Goal: Task Accomplishment & Management: Manage account settings

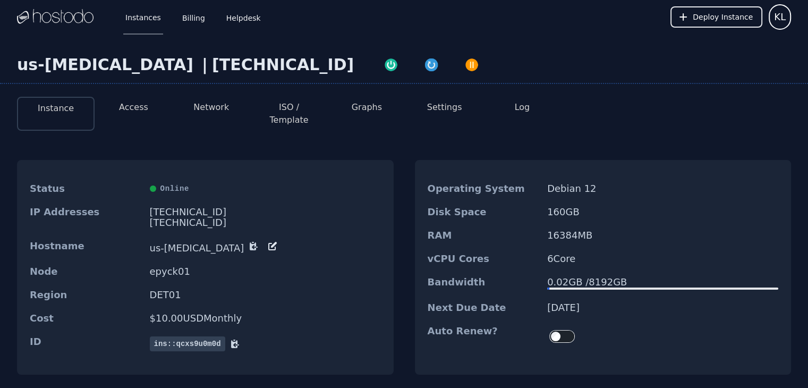
click at [139, 109] on button "Access" at bounding box center [133, 107] width 29 height 13
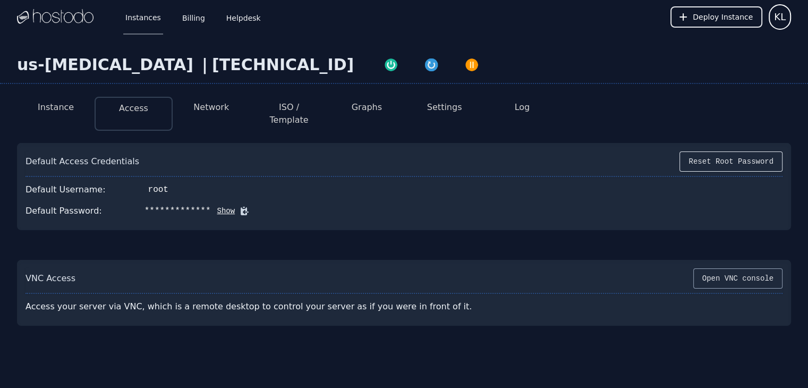
click at [722, 268] on button "Open VNC console" at bounding box center [738, 278] width 89 height 20
click at [63, 109] on button "Instance" at bounding box center [56, 107] width 36 height 13
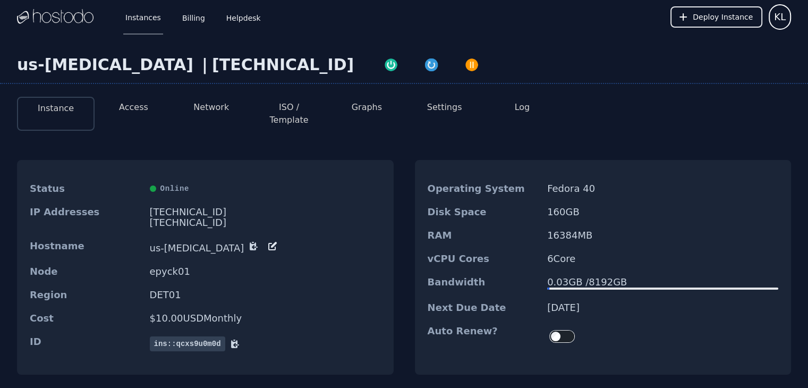
click at [140, 109] on button "Access" at bounding box center [133, 107] width 29 height 13
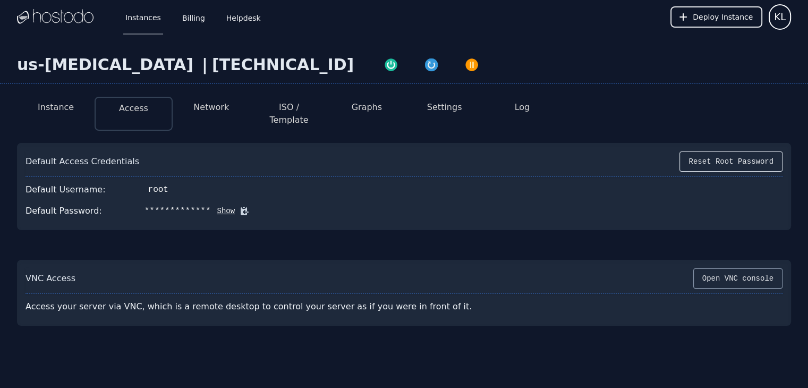
click at [745, 268] on button "Open VNC console" at bounding box center [738, 278] width 89 height 20
click at [748, 269] on button "Open VNC console" at bounding box center [738, 278] width 89 height 20
click at [61, 106] on button "Instance" at bounding box center [56, 107] width 36 height 13
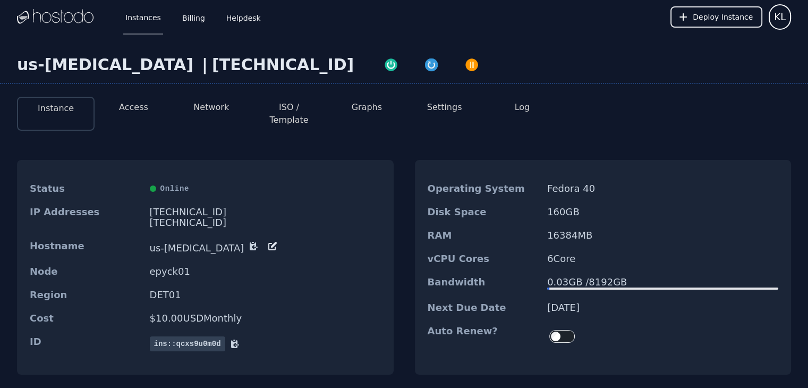
click at [435, 106] on button "Settings" at bounding box center [444, 107] width 35 height 13
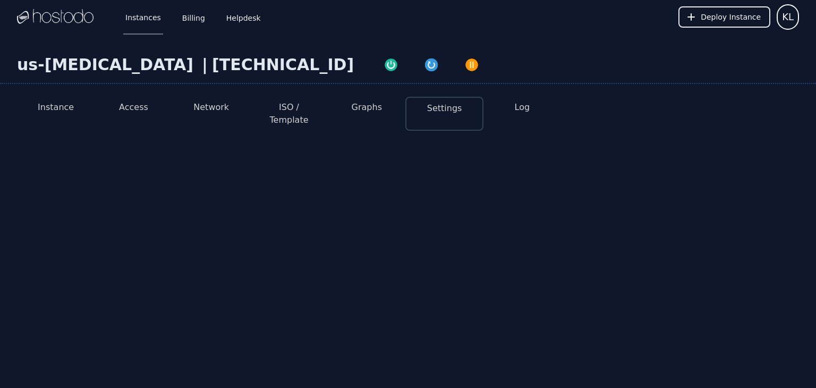
select select "***"
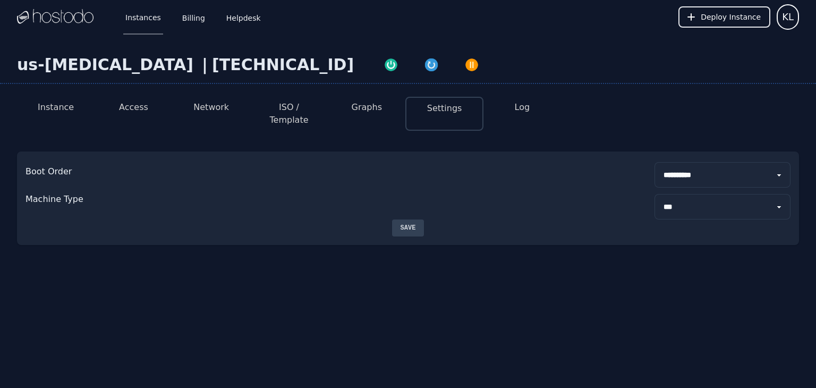
click at [305, 109] on button "ISO / Template" at bounding box center [289, 114] width 61 height 26
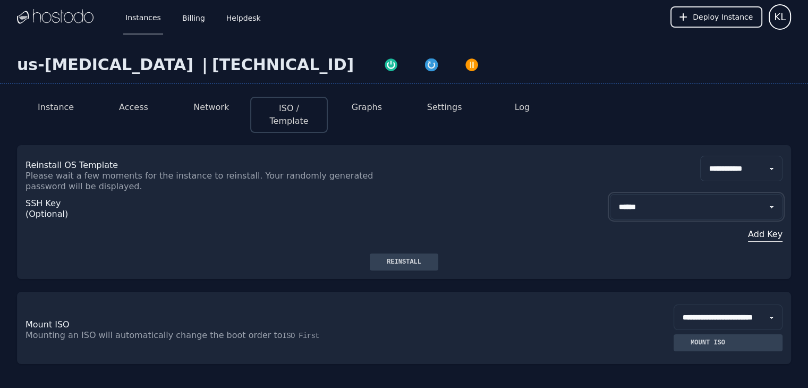
click at [662, 194] on select "**********" at bounding box center [696, 207] width 173 height 26
click at [408, 258] on div "Reinstall" at bounding box center [404, 262] width 52 height 9
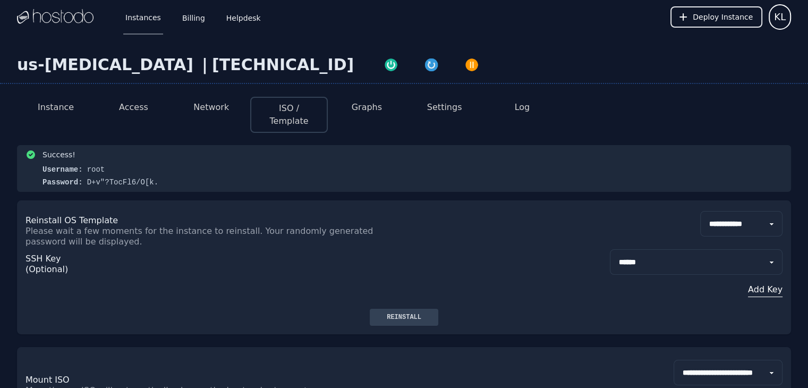
drag, startPoint x: 146, startPoint y: 171, endPoint x: 81, endPoint y: 171, distance: 65.4
click at [81, 171] on div "Success! Username: root Password: D+v"?TocFl6/O[k." at bounding box center [404, 168] width 757 height 38
click at [137, 107] on button "Access" at bounding box center [133, 107] width 29 height 13
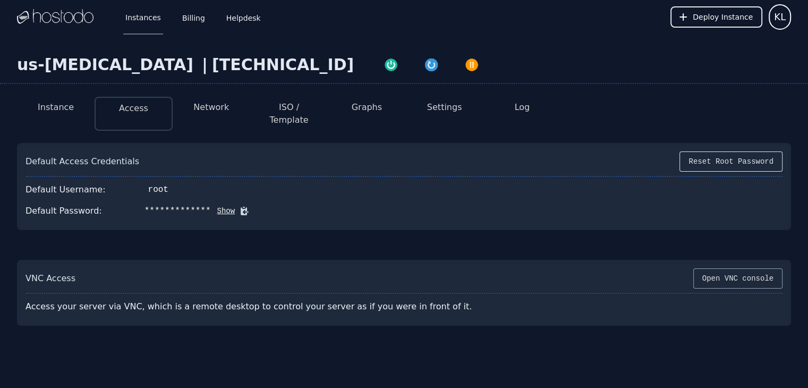
click at [727, 268] on button "Open VNC console" at bounding box center [738, 278] width 89 height 20
click at [524, 109] on button "Log" at bounding box center [522, 107] width 15 height 13
click at [526, 104] on button "Log" at bounding box center [522, 107] width 15 height 13
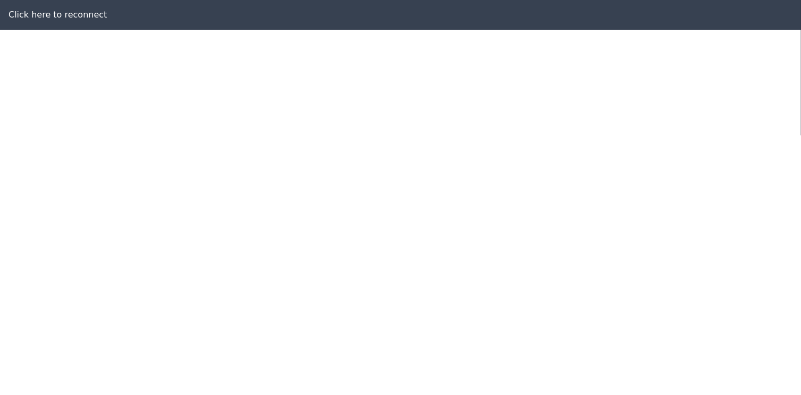
click at [67, 18] on div "Click here to reconnect" at bounding box center [400, 15] width 801 height 30
click at [68, 16] on div "Click here to reconnect" at bounding box center [400, 15] width 801 height 30
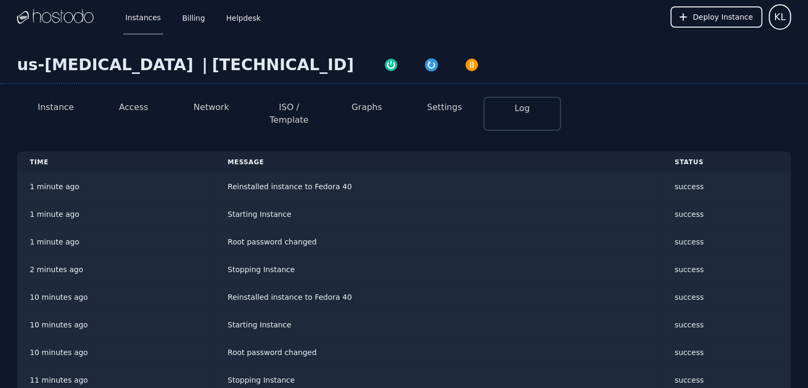
click at [62, 99] on li "Instance" at bounding box center [56, 114] width 78 height 34
click at [60, 105] on button "Instance" at bounding box center [56, 107] width 36 height 13
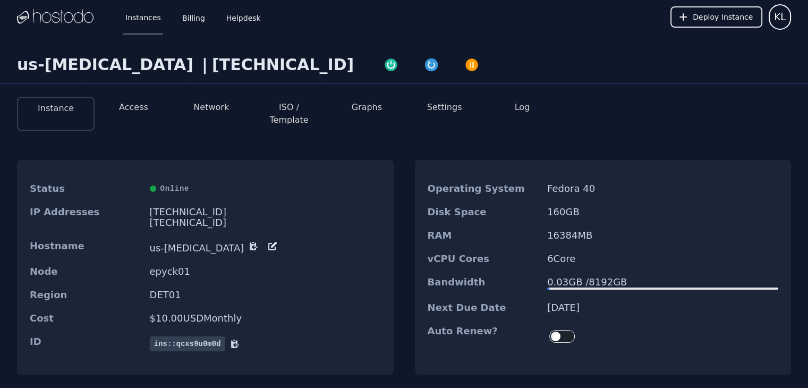
click at [285, 106] on button "ISO / Template" at bounding box center [289, 114] width 61 height 26
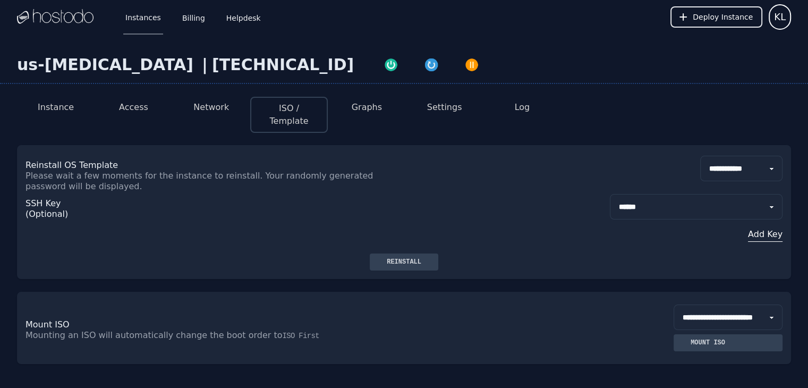
click at [446, 58] on div "us-synapse | 38.43.93.251" at bounding box center [404, 69] width 808 height 29
click at [398, 258] on div "Reinstall" at bounding box center [404, 262] width 52 height 9
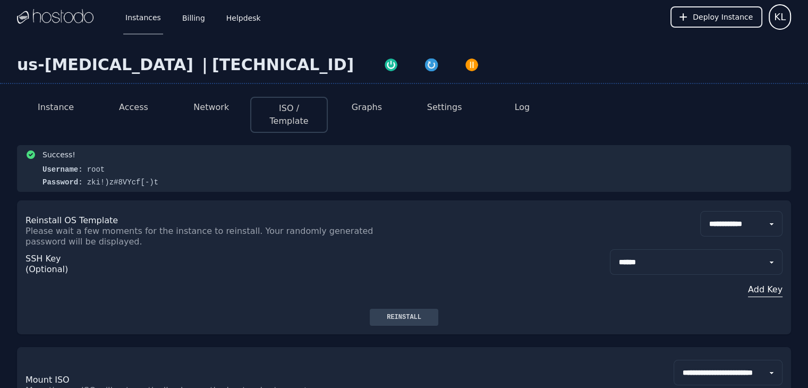
click at [529, 106] on button "Log" at bounding box center [522, 107] width 15 height 13
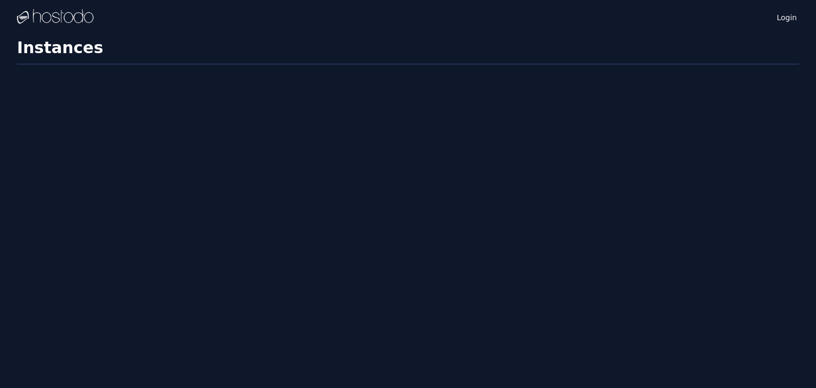
click at [331, 180] on div "Login Instances SSH Keys Billing Helpdesk Sign out Settings Instances" at bounding box center [408, 194] width 816 height 388
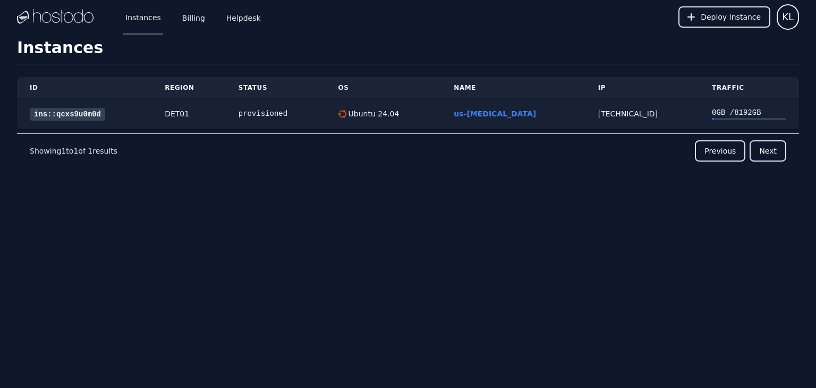
click at [77, 111] on link "ins::qcxs9u0m0d" at bounding box center [67, 114] width 75 height 13
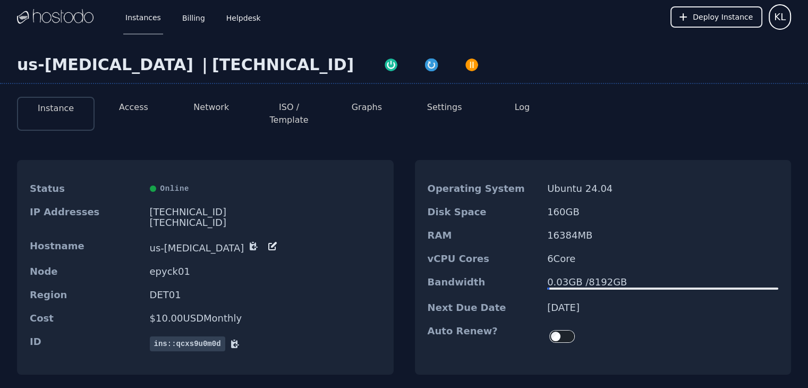
click at [214, 107] on button "Network" at bounding box center [211, 107] width 36 height 13
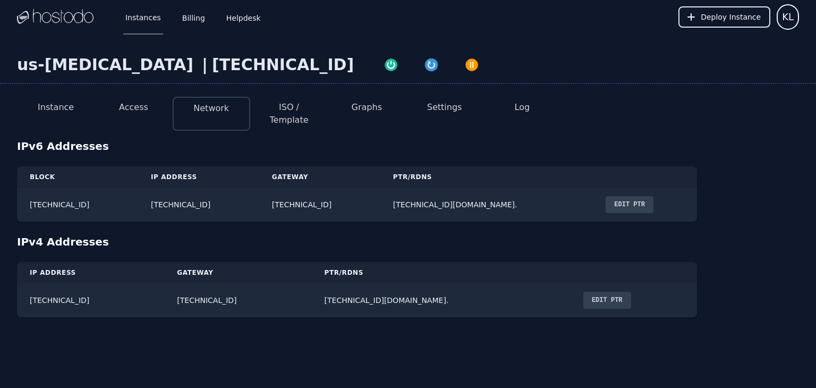
click at [155, 107] on li "Access" at bounding box center [134, 114] width 78 height 34
click at [144, 109] on button "Access" at bounding box center [133, 107] width 29 height 13
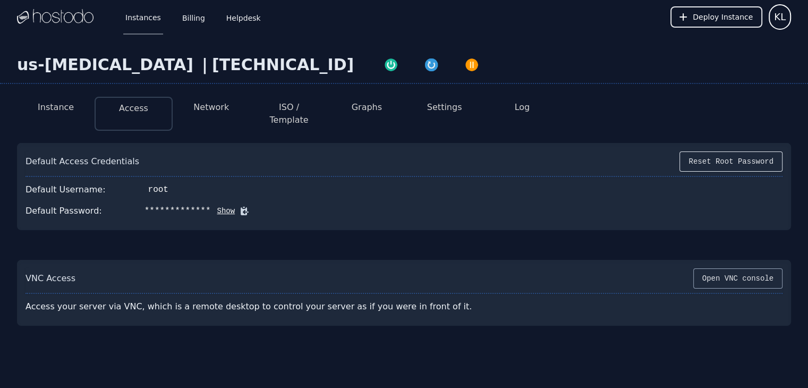
click at [756, 275] on button "Open VNC console" at bounding box center [738, 278] width 89 height 20
click at [241, 207] on icon at bounding box center [245, 211] width 8 height 8
click at [743, 154] on button "Reset Root Password" at bounding box center [731, 161] width 103 height 20
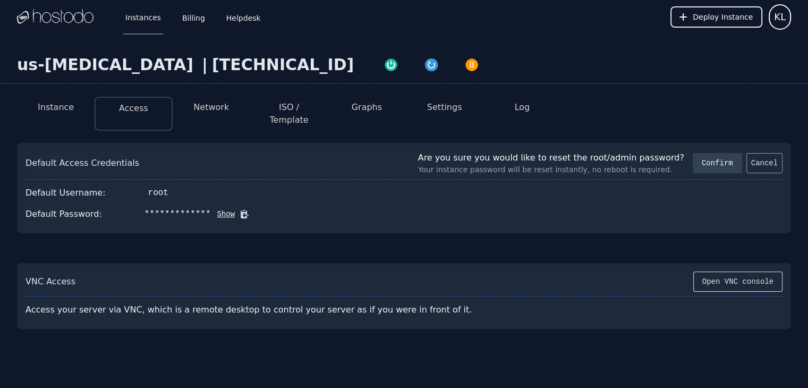
click at [762, 153] on button "Cancel" at bounding box center [765, 163] width 36 height 20
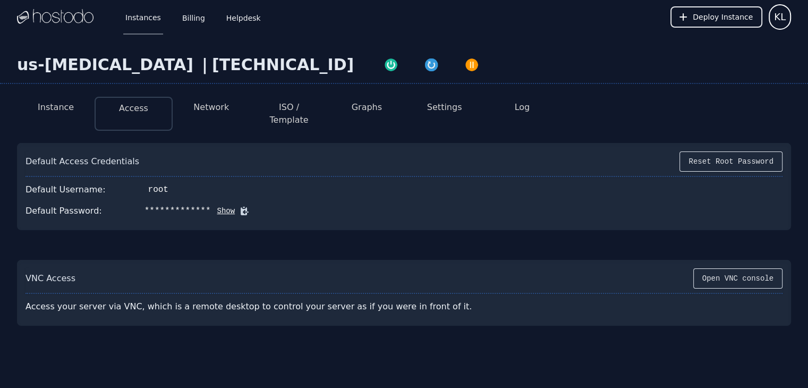
click at [521, 105] on button "Log" at bounding box center [522, 107] width 15 height 13
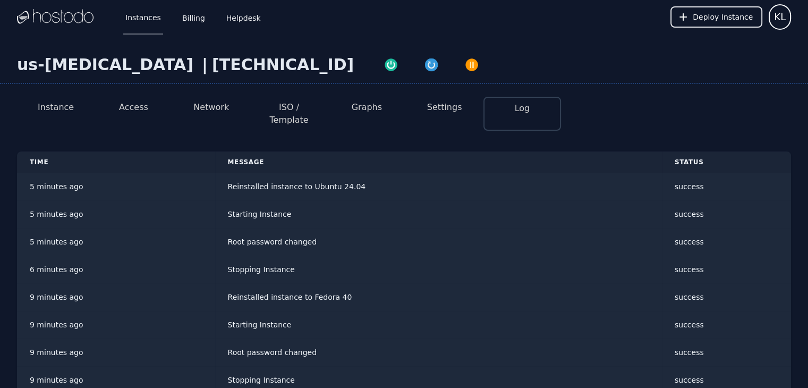
click at [65, 102] on button "Instance" at bounding box center [56, 107] width 36 height 13
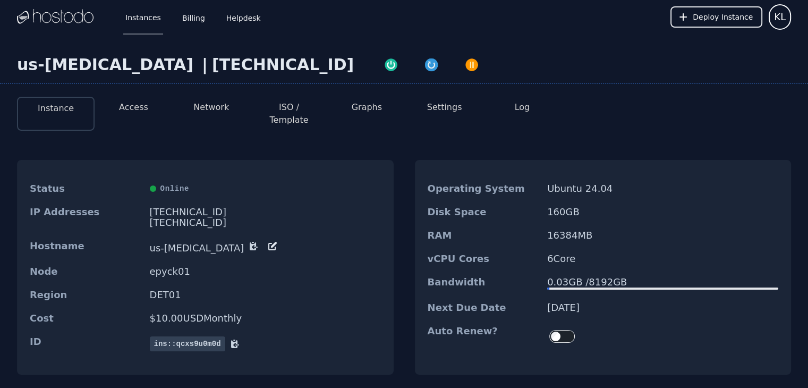
click at [523, 107] on button "Log" at bounding box center [522, 107] width 15 height 13
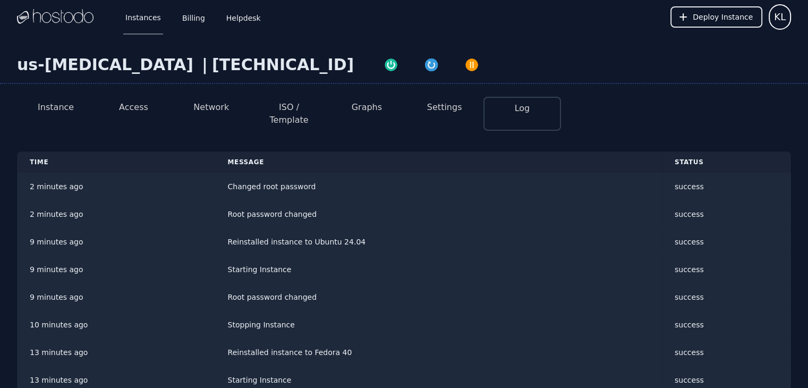
click at [519, 112] on button "Log" at bounding box center [522, 108] width 15 height 13
drag, startPoint x: 207, startPoint y: 66, endPoint x: 125, endPoint y: 73, distance: 82.1
click at [212, 73] on div "38.43.93.251" at bounding box center [283, 64] width 142 height 19
click at [212, 69] on div "38.43.93.251" at bounding box center [283, 64] width 142 height 19
drag, startPoint x: 218, startPoint y: 62, endPoint x: 116, endPoint y: 66, distance: 102.1
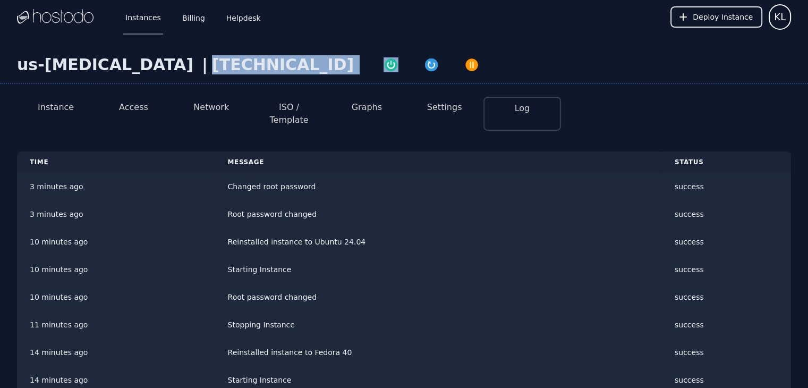
click at [116, 66] on div "us-synapse | 38.43.93.251" at bounding box center [404, 69] width 808 height 29
copy div "[TECHNICAL_ID]"
click at [584, 77] on div "us-synapse | 38.43.93.251" at bounding box center [404, 69] width 808 height 29
click at [132, 106] on button "Access" at bounding box center [133, 107] width 29 height 13
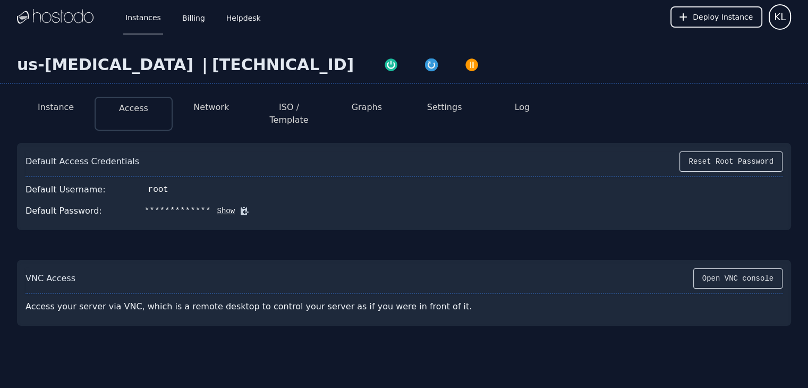
click at [241, 207] on icon at bounding box center [245, 211] width 8 height 8
click at [730, 268] on button "Open VNC console" at bounding box center [738, 278] width 89 height 20
click at [417, 55] on div "us-synapse | 38.43.93.251" at bounding box center [404, 69] width 808 height 29
click at [742, 268] on button "Open VNC console" at bounding box center [738, 278] width 89 height 20
click at [279, 105] on button "ISO / Template" at bounding box center [289, 114] width 61 height 26
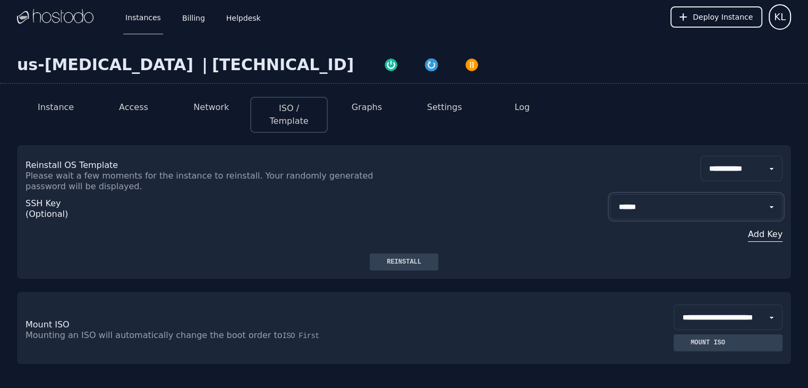
click at [629, 196] on select "**********" at bounding box center [696, 207] width 173 height 26
select select "***"
click at [610, 194] on select "**********" at bounding box center [696, 207] width 173 height 26
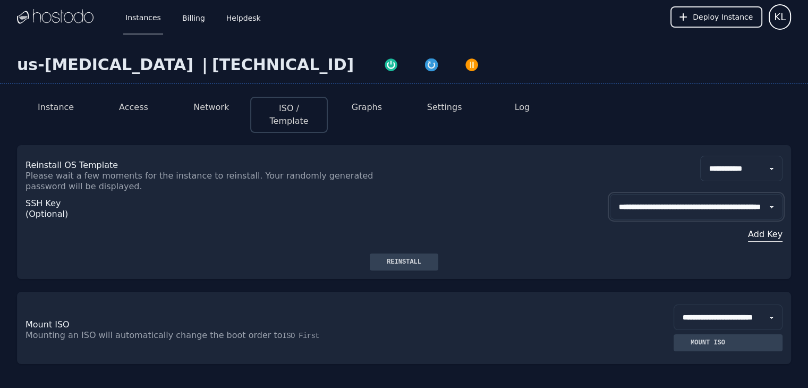
click at [625, 194] on select "**********" at bounding box center [696, 207] width 173 height 26
click at [482, 222] on div "**********" at bounding box center [404, 223] width 757 height 62
click at [56, 18] on img at bounding box center [55, 17] width 77 height 16
click at [776, 15] on span "KL" at bounding box center [780, 17] width 12 height 15
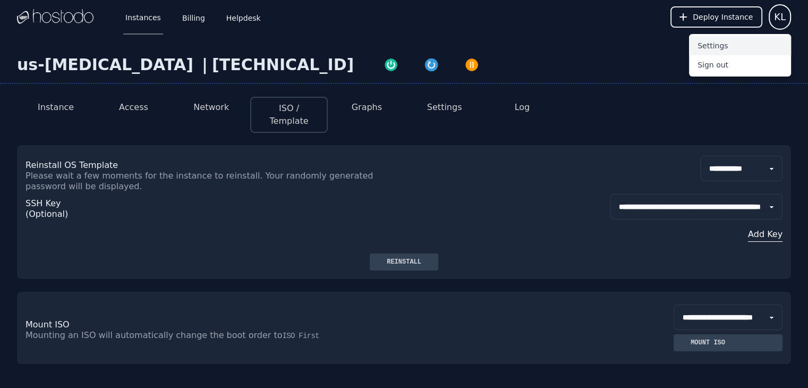
click at [707, 43] on button "Settings" at bounding box center [740, 45] width 102 height 19
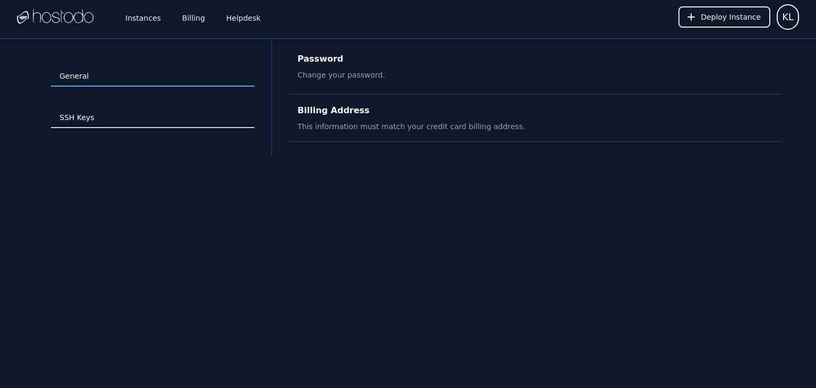
click at [62, 118] on link "SSH Keys" at bounding box center [153, 118] width 204 height 20
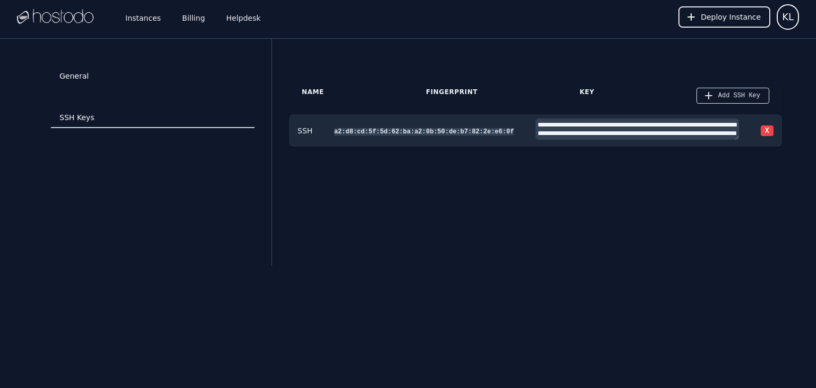
click at [75, 115] on link "SSH Keys" at bounding box center [153, 118] width 204 height 20
click at [767, 129] on button "X" at bounding box center [767, 130] width 13 height 11
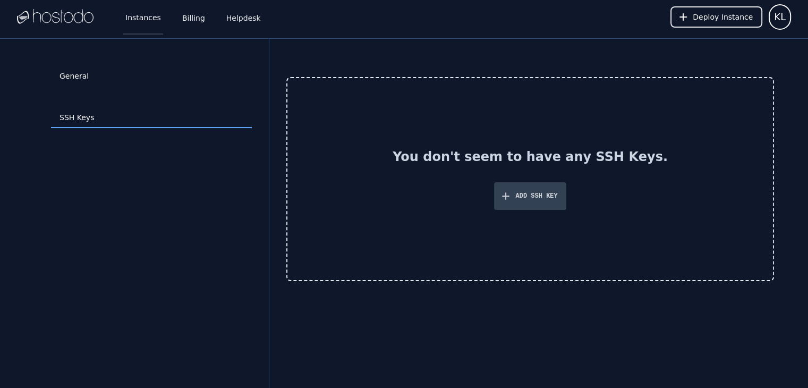
click at [141, 17] on link "Instances" at bounding box center [143, 16] width 40 height 35
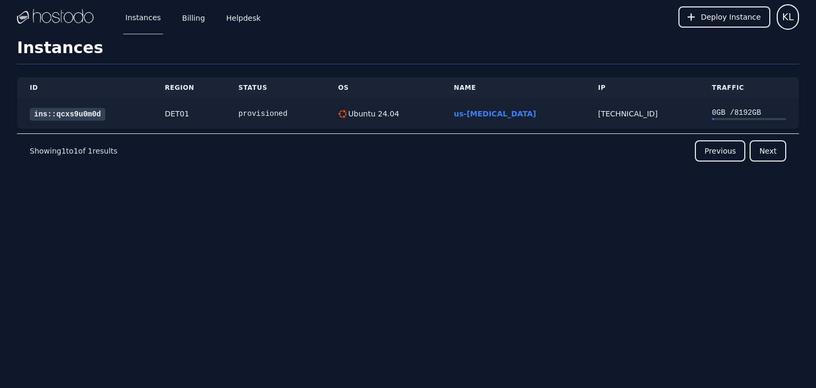
click at [73, 112] on link "ins::qcxs9u0m0d" at bounding box center [67, 114] width 75 height 13
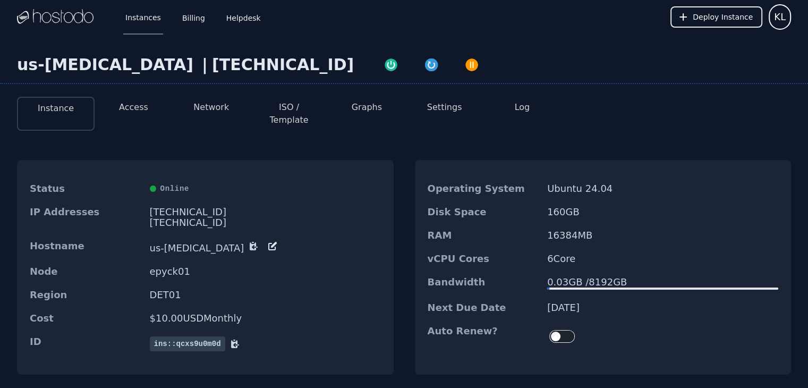
click at [293, 107] on button "ISO / Template" at bounding box center [289, 114] width 61 height 26
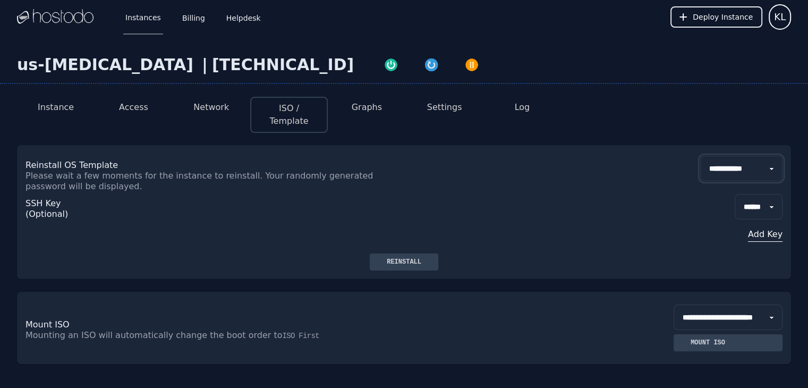
click at [750, 156] on select "**********" at bounding box center [742, 169] width 82 height 26
select select "**"
click at [701, 156] on select "**********" at bounding box center [742, 169] width 82 height 26
click at [400, 258] on div "Reinstall" at bounding box center [404, 262] width 52 height 9
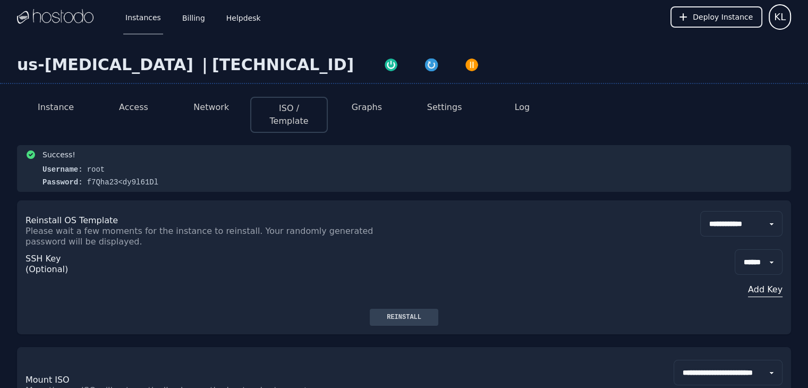
click at [58, 112] on button "Instance" at bounding box center [56, 107] width 36 height 13
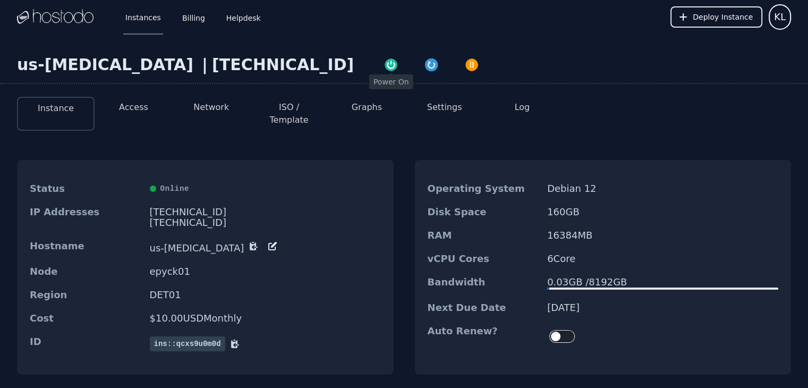
click at [384, 65] on img "button" at bounding box center [391, 64] width 15 height 15
click at [525, 108] on button "Log" at bounding box center [522, 107] width 15 height 13
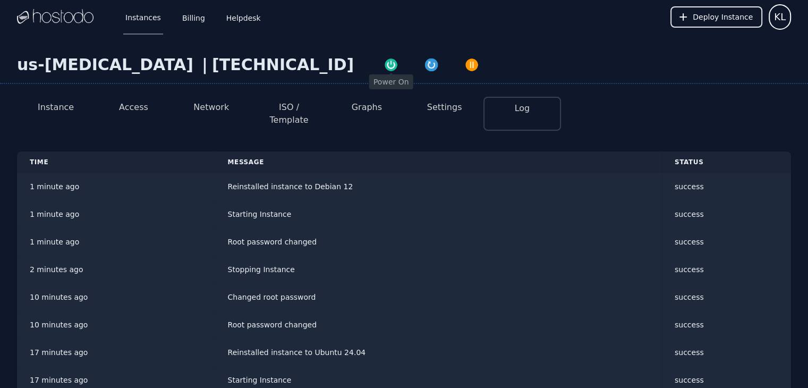
click at [384, 61] on img "button" at bounding box center [391, 64] width 15 height 15
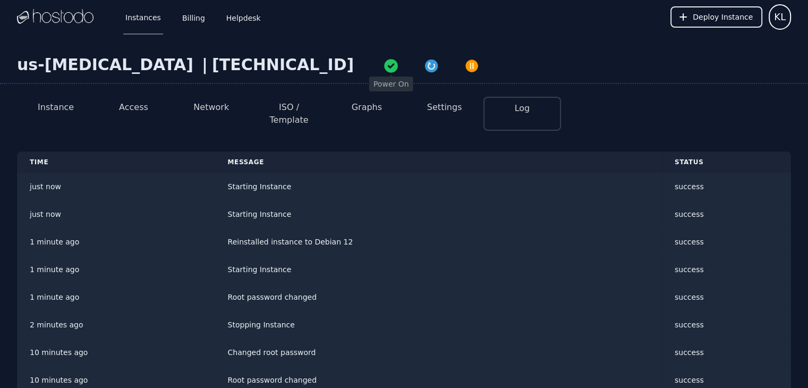
click at [437, 108] on button "Settings" at bounding box center [444, 107] width 35 height 13
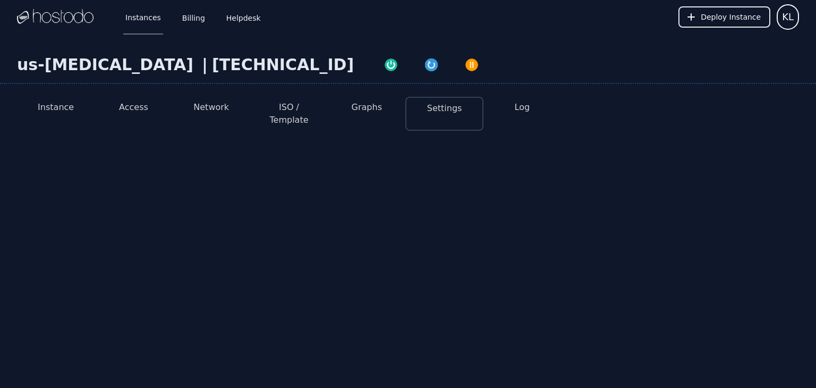
select select "***"
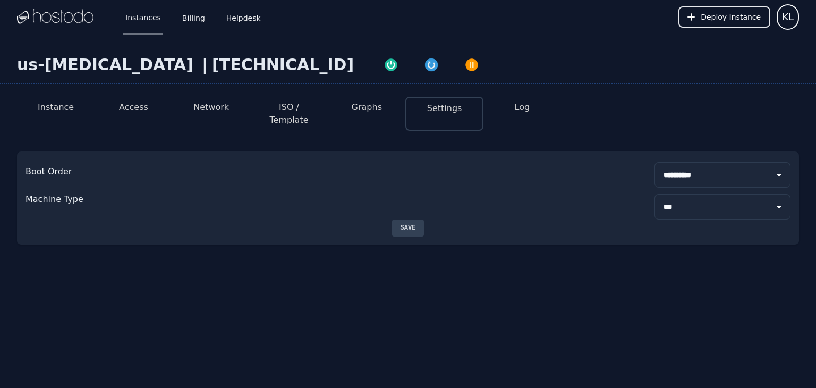
click at [523, 106] on button "Log" at bounding box center [522, 107] width 15 height 13
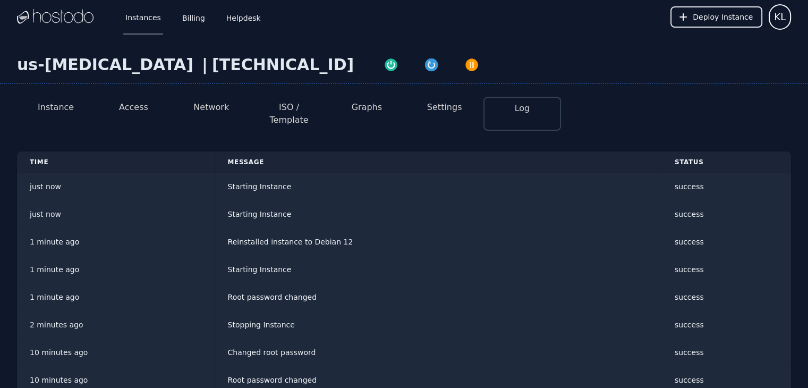
drag, startPoint x: 523, startPoint y: 106, endPoint x: 204, endPoint y: 105, distance: 318.4
click at [204, 105] on button "Network" at bounding box center [211, 107] width 36 height 13
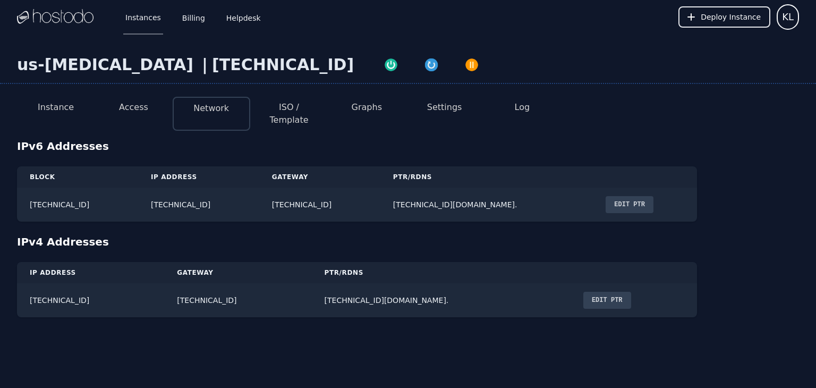
click at [136, 108] on button "Access" at bounding box center [133, 107] width 29 height 13
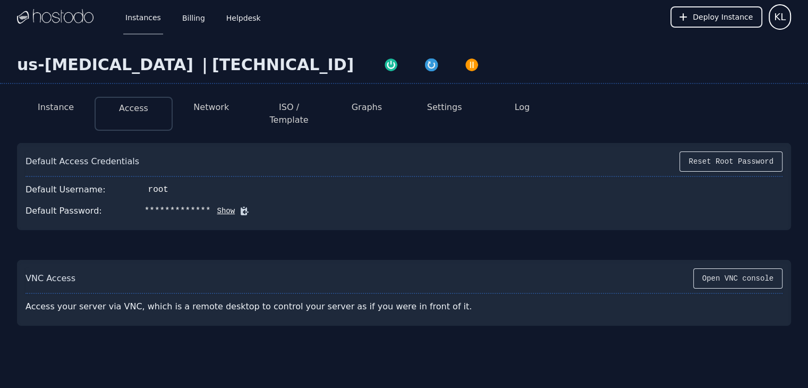
click at [57, 109] on button "Instance" at bounding box center [56, 107] width 36 height 13
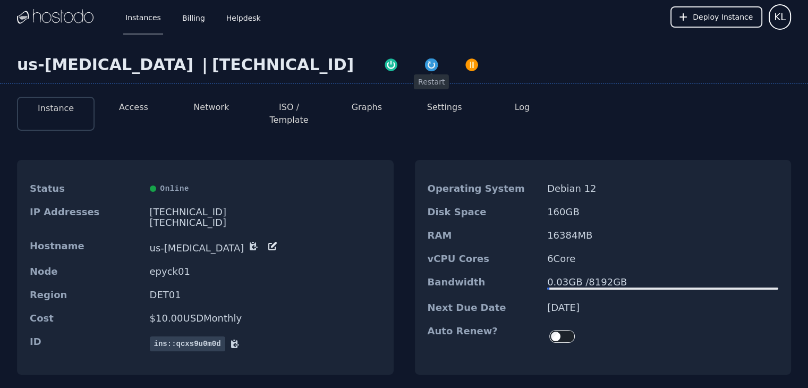
click at [424, 66] on img "button" at bounding box center [431, 64] width 15 height 15
drag, startPoint x: 288, startPoint y: 66, endPoint x: 332, endPoint y: 16, distance: 66.3
click at [332, 16] on div "Instances Billing Helpdesk Deploy Instance KL" at bounding box center [404, 17] width 774 height 34
click at [522, 105] on button "Log" at bounding box center [522, 107] width 15 height 13
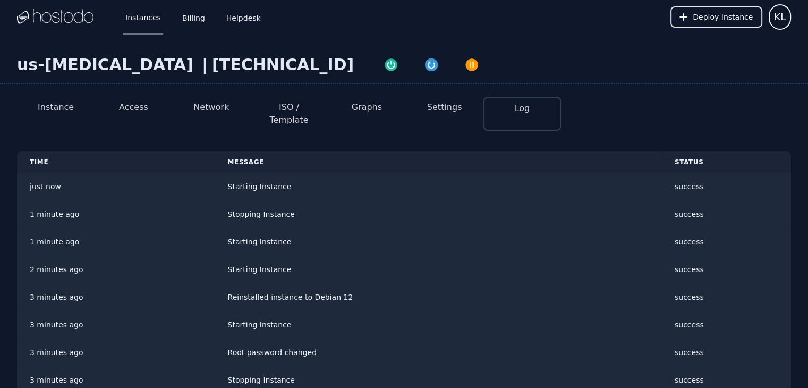
click at [51, 105] on button "Instance" at bounding box center [56, 107] width 36 height 13
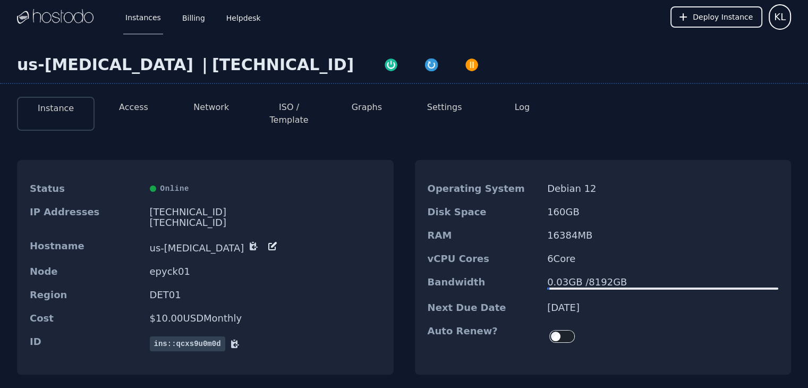
click at [133, 104] on button "Access" at bounding box center [133, 107] width 29 height 13
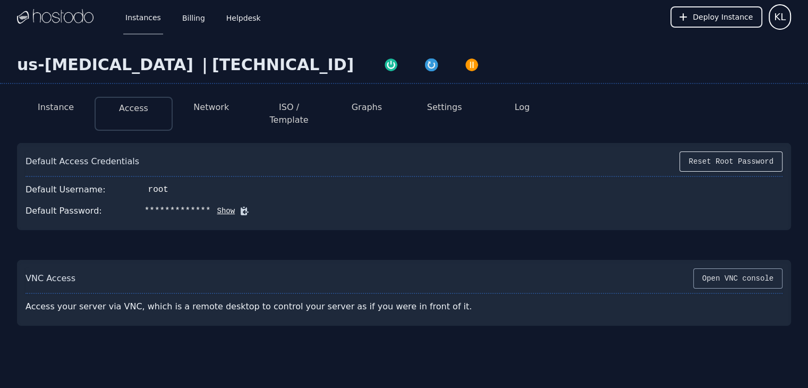
click at [723, 268] on button "Open VNC console" at bounding box center [738, 278] width 89 height 20
click at [53, 106] on button "Instance" at bounding box center [56, 107] width 36 height 13
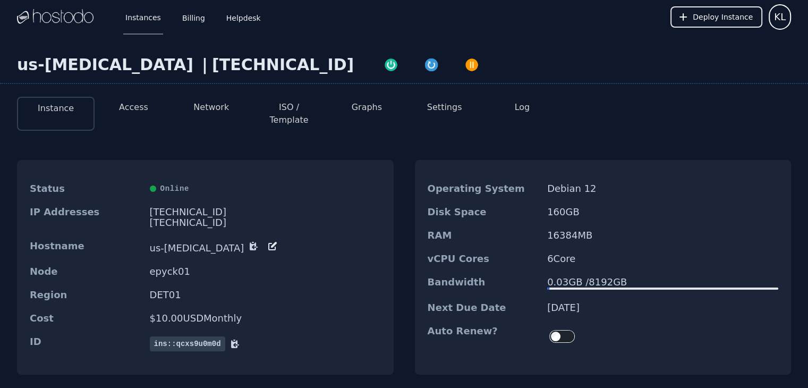
click at [138, 105] on button "Access" at bounding box center [133, 107] width 29 height 13
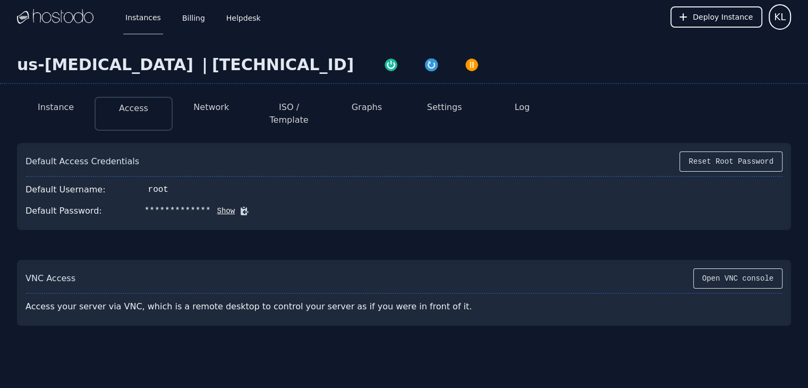
click at [68, 108] on button "Instance" at bounding box center [56, 107] width 36 height 13
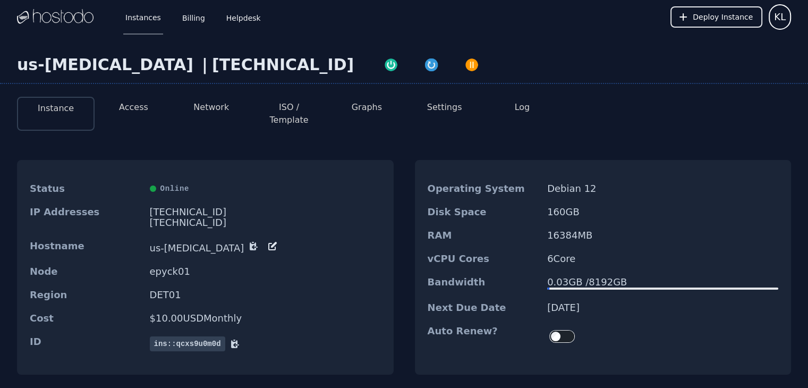
click at [55, 18] on img at bounding box center [55, 17] width 77 height 16
click at [239, 15] on link "Helpdesk" at bounding box center [243, 16] width 39 height 35
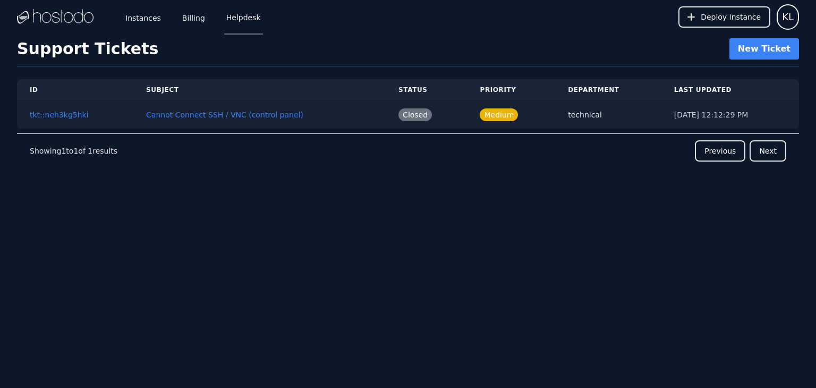
click at [303, 109] on td "Cannot Connect SSH / VNC (control panel)" at bounding box center [259, 115] width 252 height 28
click at [257, 111] on button "Cannot Connect SSH / VNC (control panel)" at bounding box center [224, 114] width 157 height 11
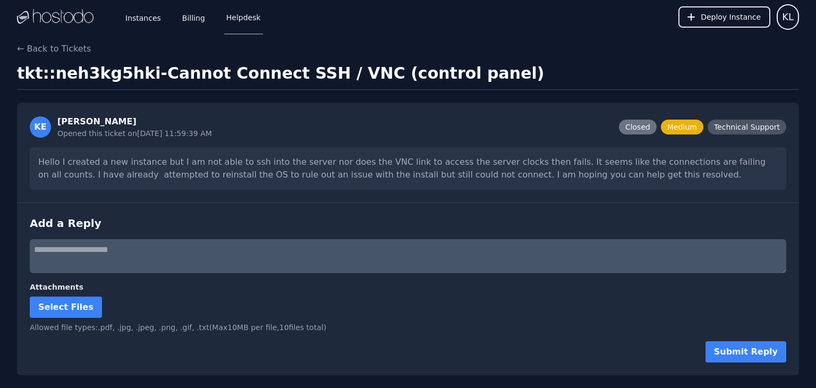
click at [88, 245] on textarea at bounding box center [408, 256] width 757 height 34
click at [205, 247] on textarea at bounding box center [408, 256] width 757 height 34
click at [151, 16] on link "Instances" at bounding box center [143, 16] width 40 height 35
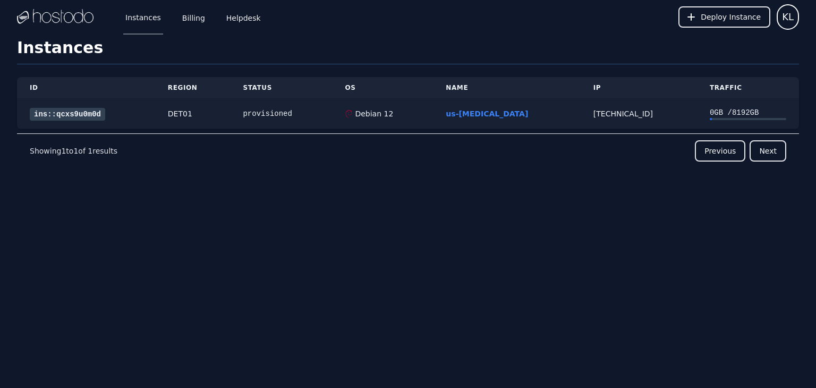
click at [56, 115] on link "ins::qcxs9u0m0d" at bounding box center [67, 114] width 75 height 13
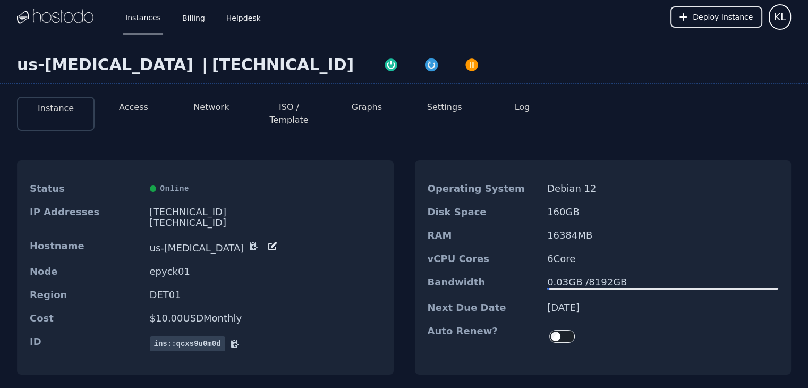
click at [457, 107] on button "Settings" at bounding box center [444, 107] width 35 height 13
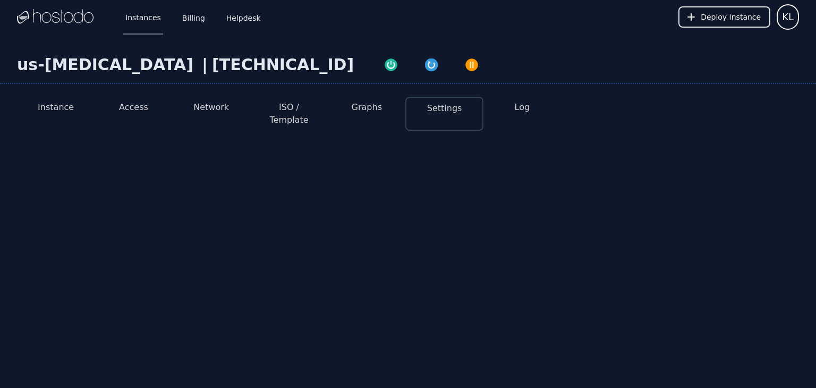
select select "***"
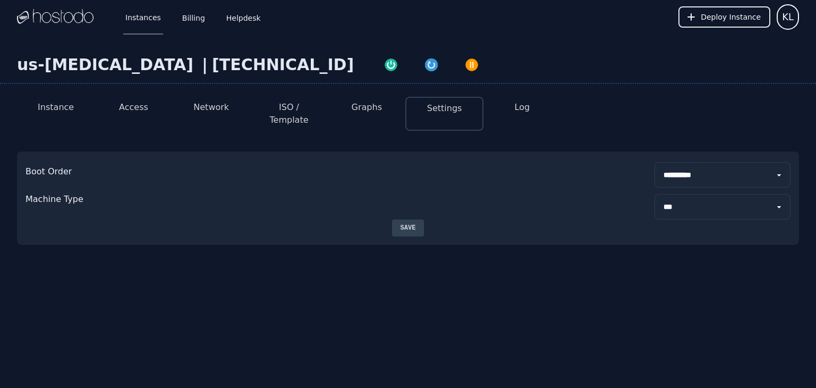
click at [525, 112] on button "Log" at bounding box center [522, 107] width 15 height 13
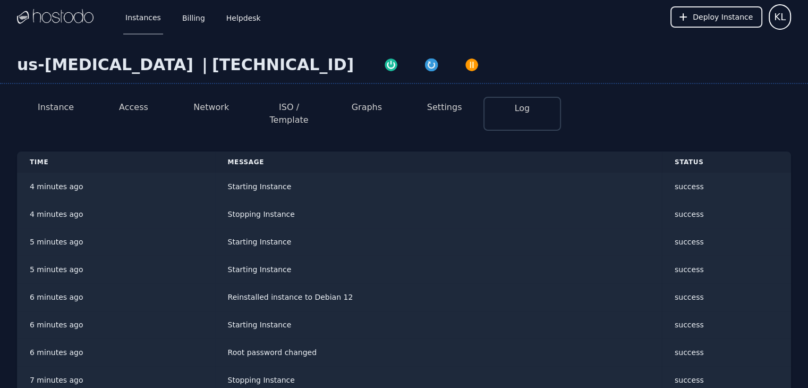
click at [124, 108] on button "Access" at bounding box center [133, 107] width 29 height 13
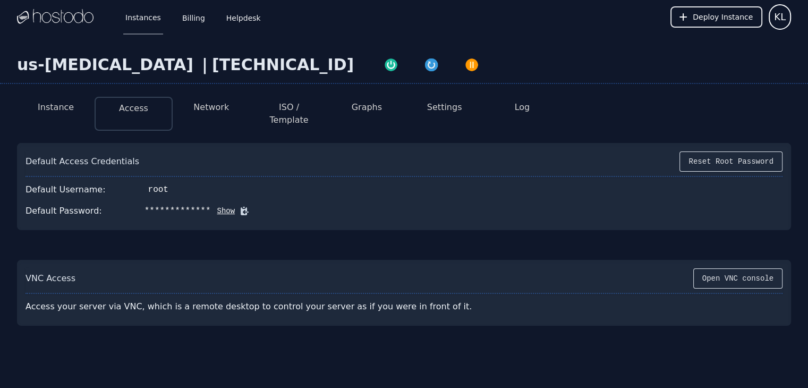
click at [62, 20] on img at bounding box center [55, 17] width 77 height 16
click at [132, 15] on link "Instances" at bounding box center [143, 16] width 40 height 35
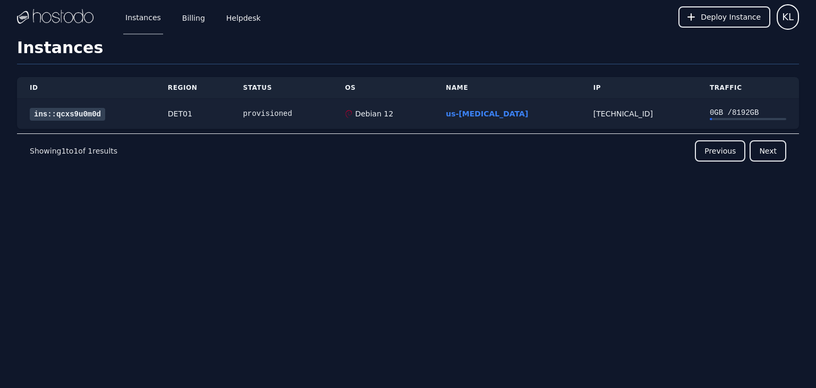
click at [69, 115] on link "ins::qcxs9u0m0d" at bounding box center [67, 114] width 75 height 13
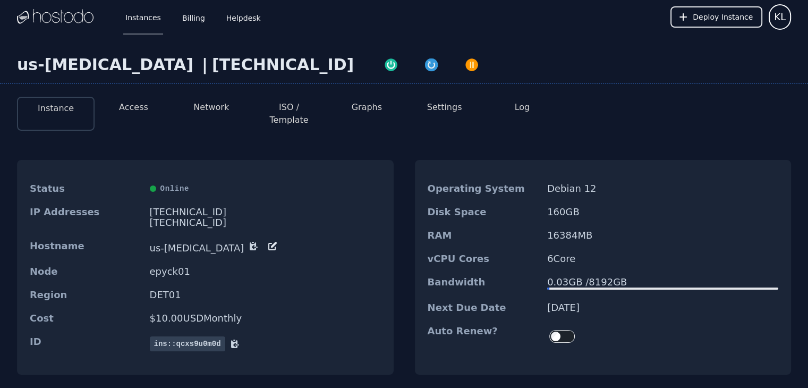
click at [139, 107] on button "Access" at bounding box center [133, 107] width 29 height 13
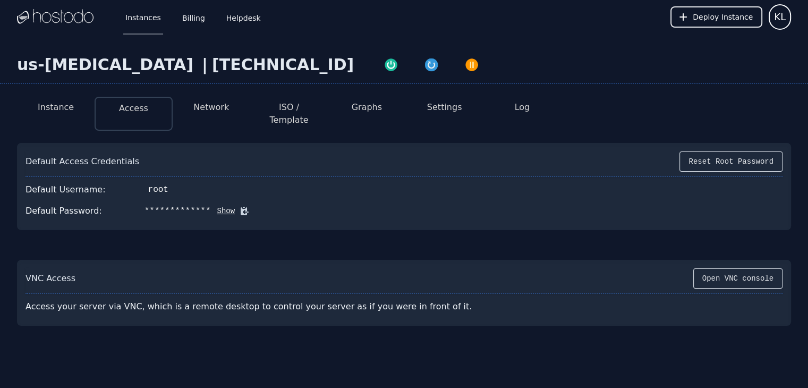
click at [214, 109] on button "Network" at bounding box center [211, 107] width 36 height 13
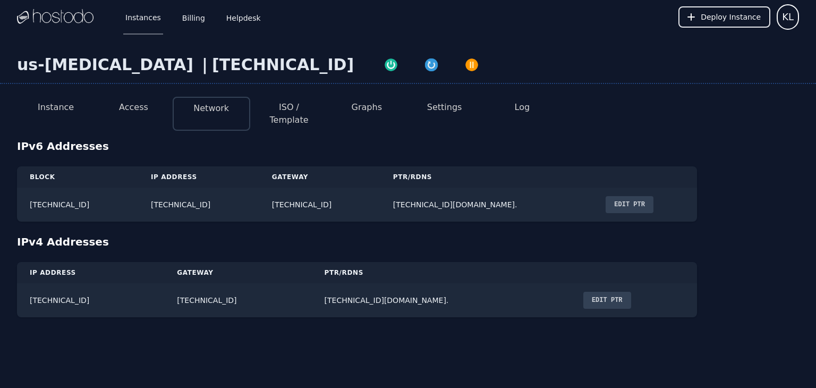
click at [62, 106] on button "Instance" at bounding box center [56, 107] width 36 height 13
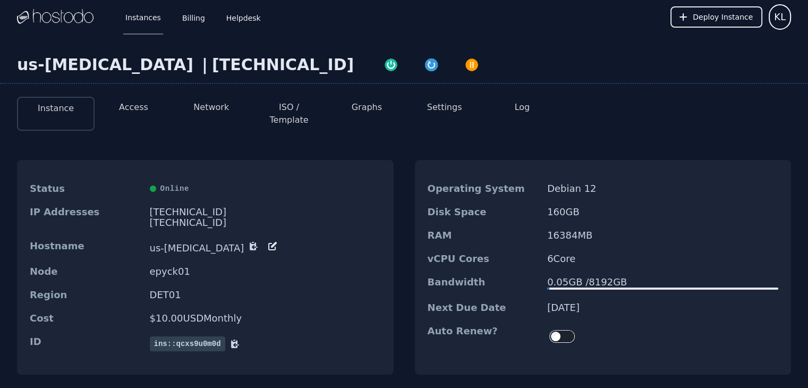
click at [350, 14] on div "Instances Billing Helpdesk Deploy Instance KL" at bounding box center [404, 17] width 774 height 34
click at [517, 105] on button "Log" at bounding box center [522, 107] width 15 height 13
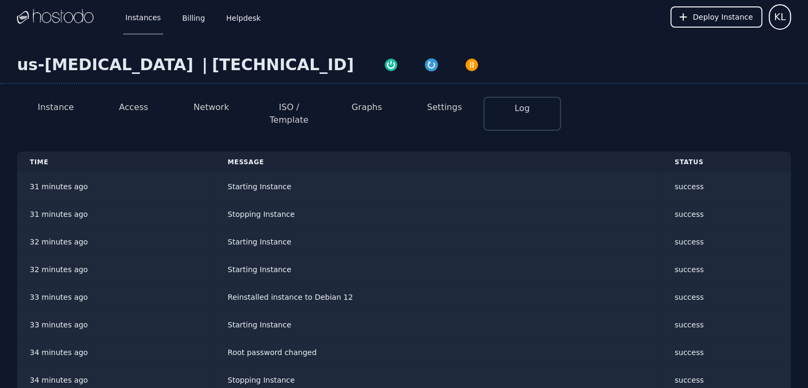
click at [51, 103] on button "Instance" at bounding box center [56, 107] width 36 height 13
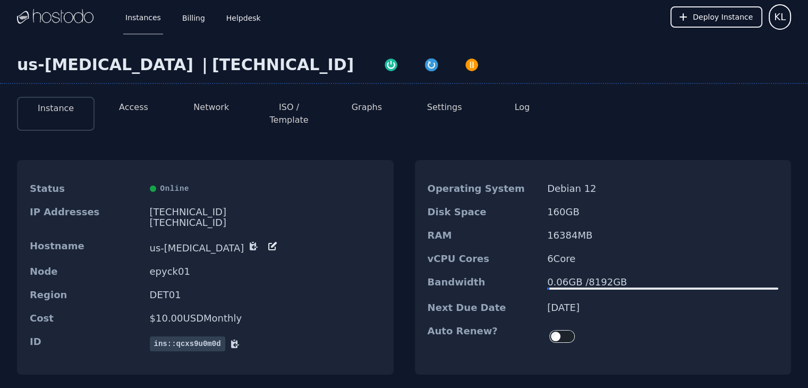
click at [397, 22] on div "Instances Billing Helpdesk Deploy Instance KL" at bounding box center [404, 17] width 774 height 34
click at [526, 107] on button "Log" at bounding box center [522, 107] width 15 height 13
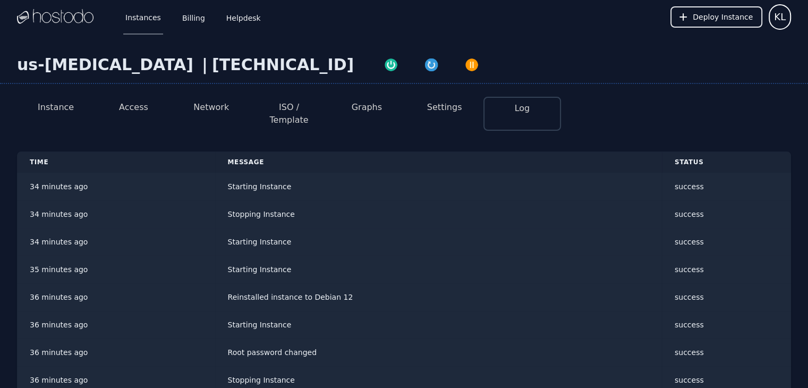
click at [66, 109] on button "Instance" at bounding box center [56, 107] width 36 height 13
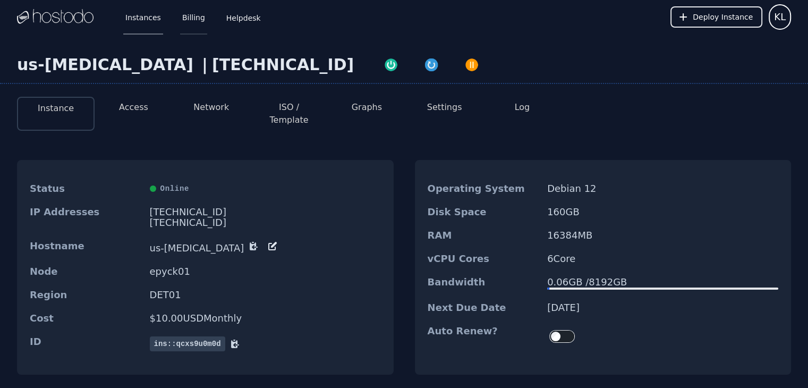
click at [190, 17] on link "Billing" at bounding box center [193, 16] width 27 height 35
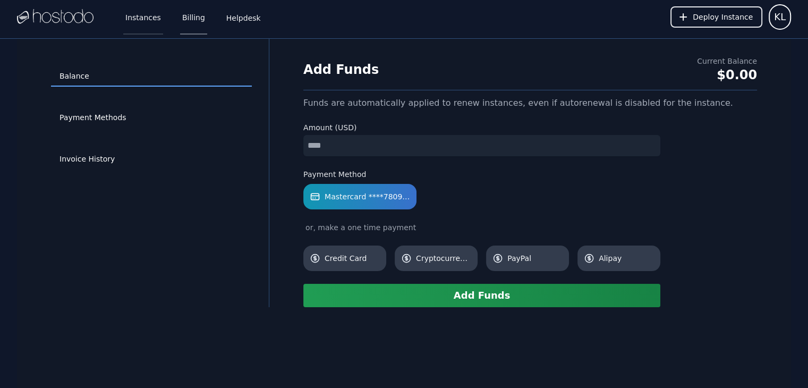
click at [135, 19] on link "Instances" at bounding box center [143, 16] width 40 height 35
